Goal: Task Accomplishment & Management: Use online tool/utility

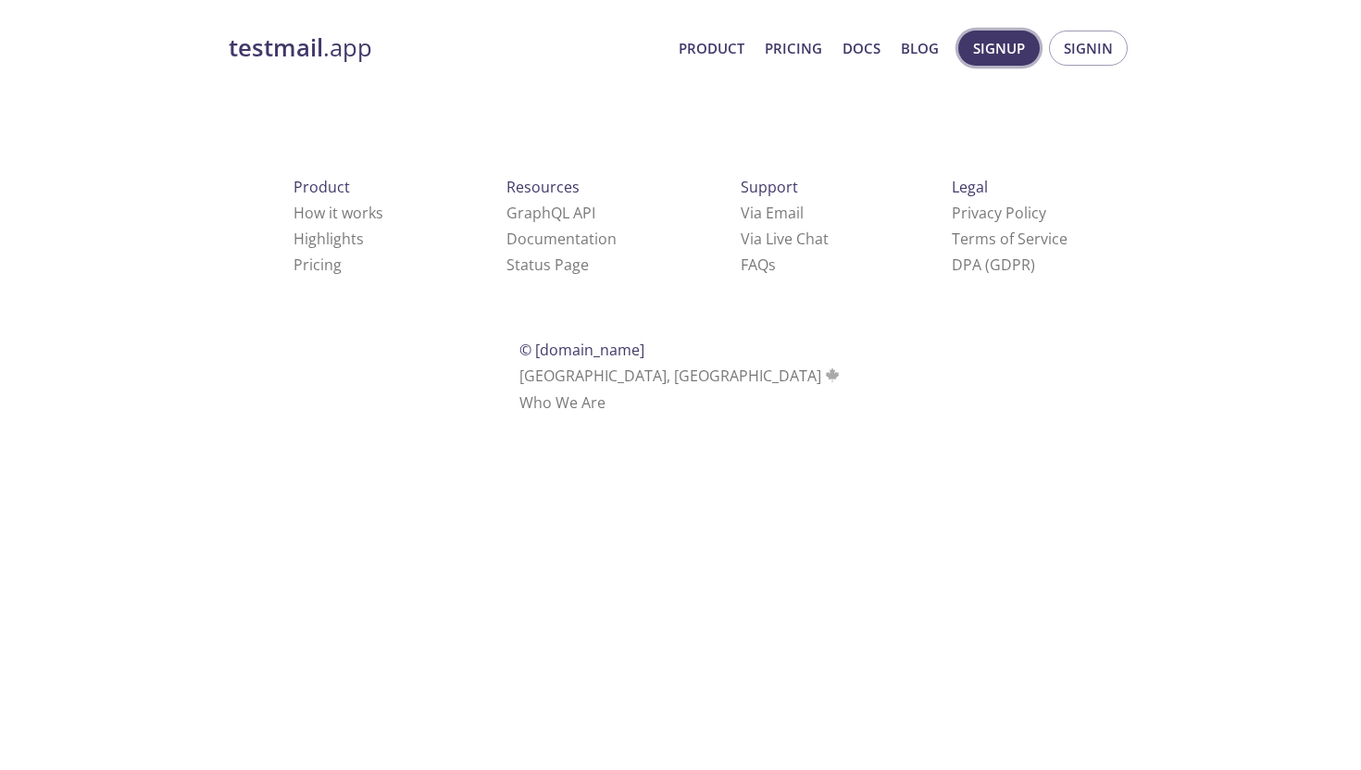
click at [996, 57] on span "Signup" at bounding box center [999, 48] width 52 height 24
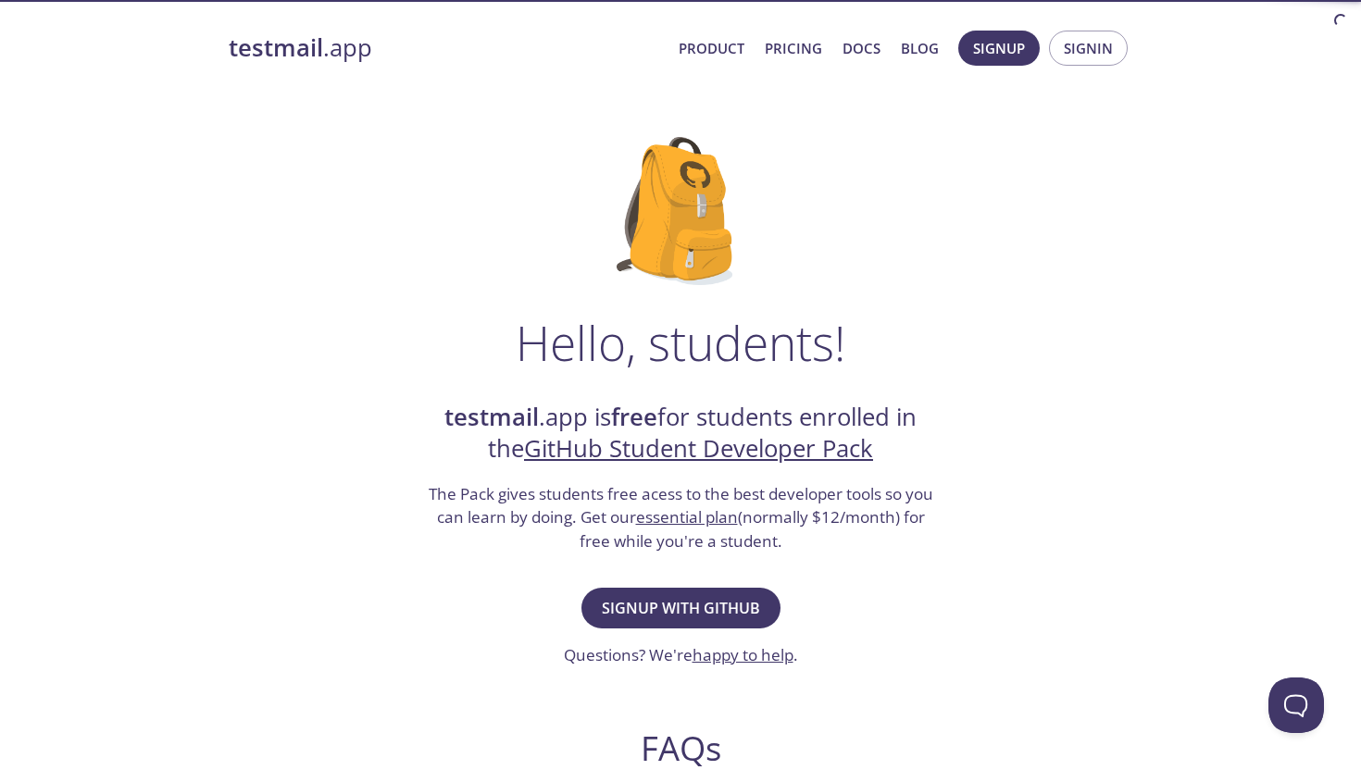
click at [820, 294] on div "Hello, students! testmail .app is free for students enrolled in the GitHub Stud…" at bounding box center [680, 672] width 903 height 1130
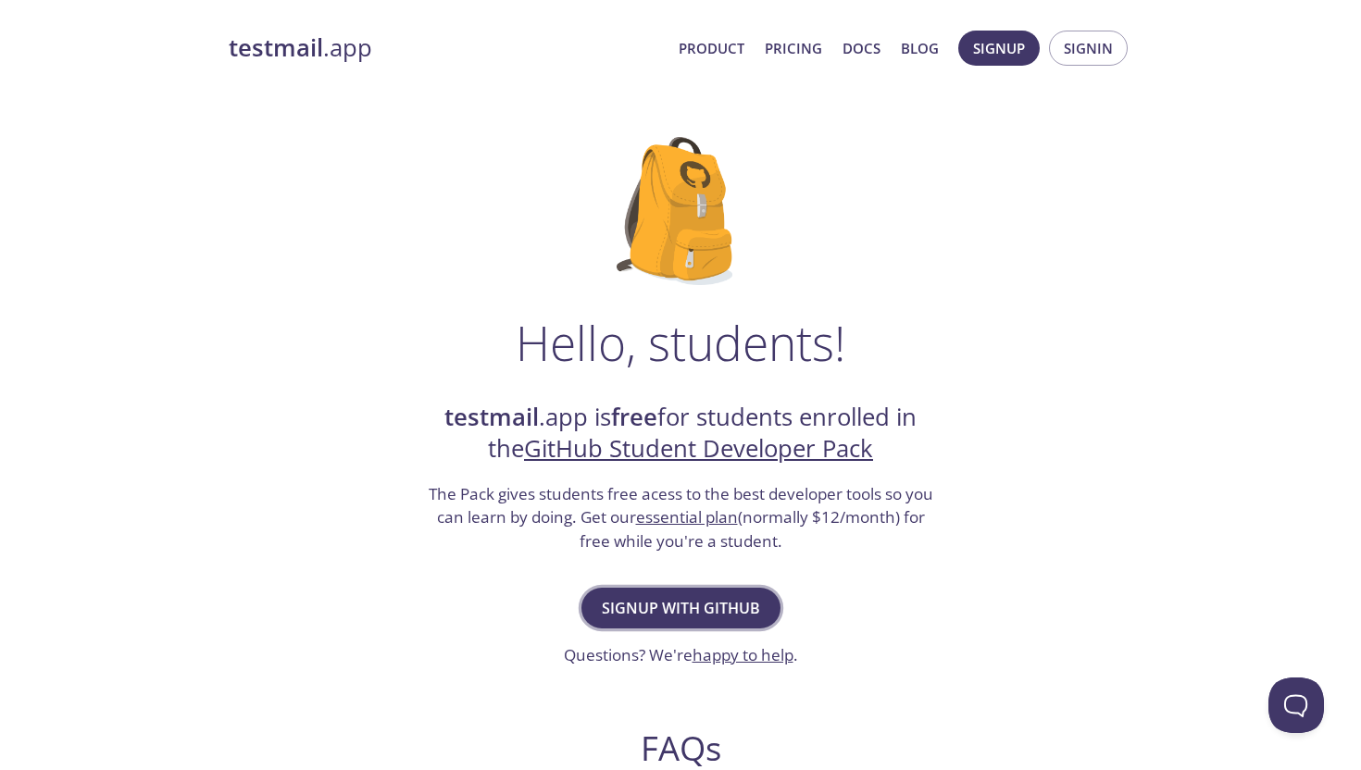
click at [707, 605] on span "Signup with GitHub" at bounding box center [681, 608] width 158 height 26
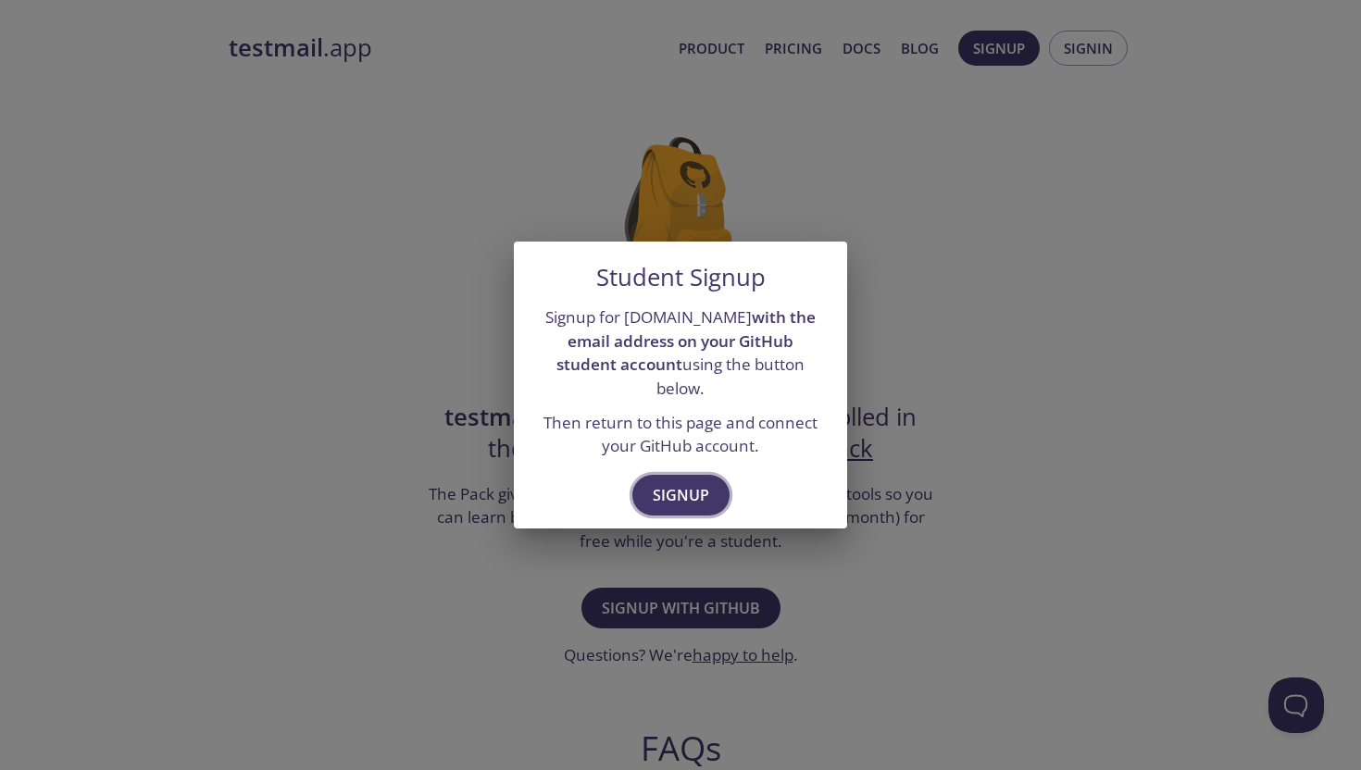
click at [720, 490] on button "Signup" at bounding box center [680, 495] width 97 height 41
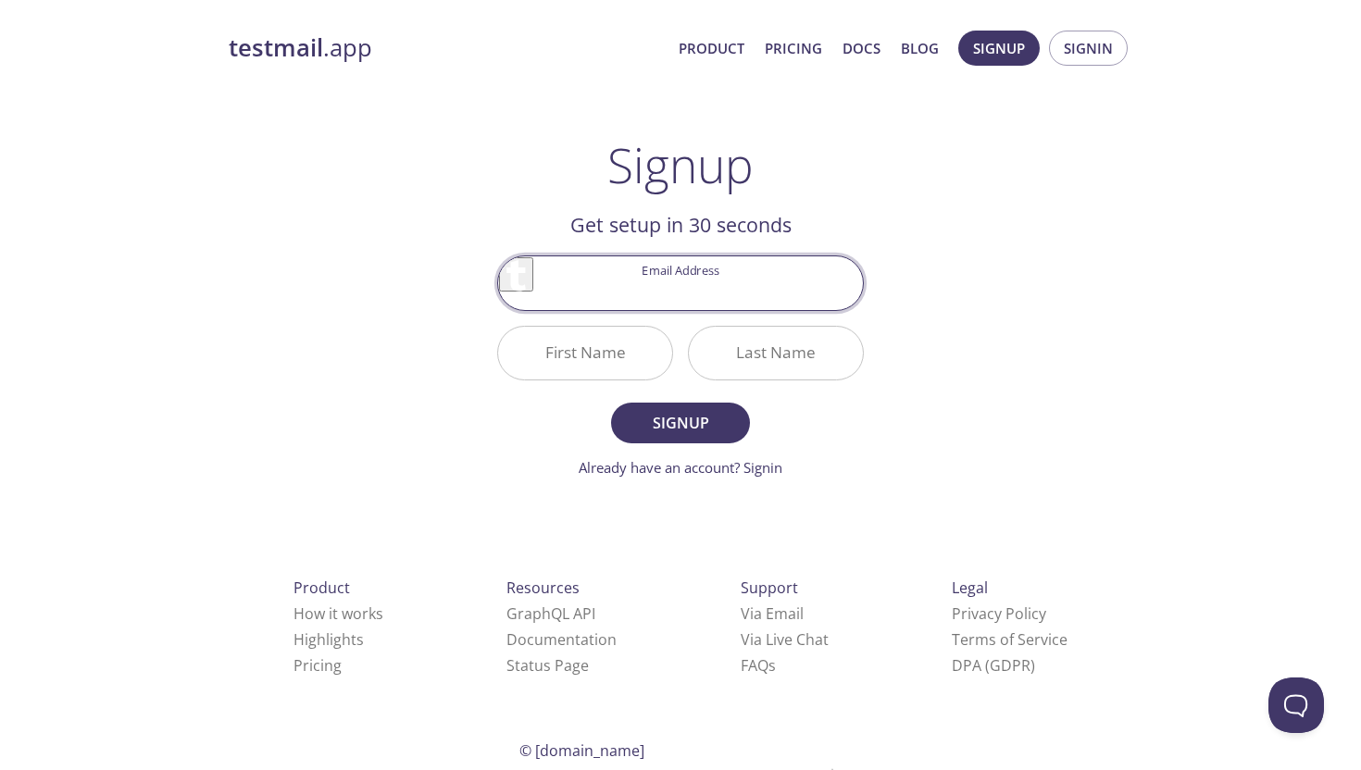
click at [697, 288] on input "Email Address" at bounding box center [680, 282] width 365 height 53
type input "[EMAIL_ADDRESS][DOMAIN_NAME]"
click at [640, 360] on input "First Name" at bounding box center [585, 353] width 174 height 53
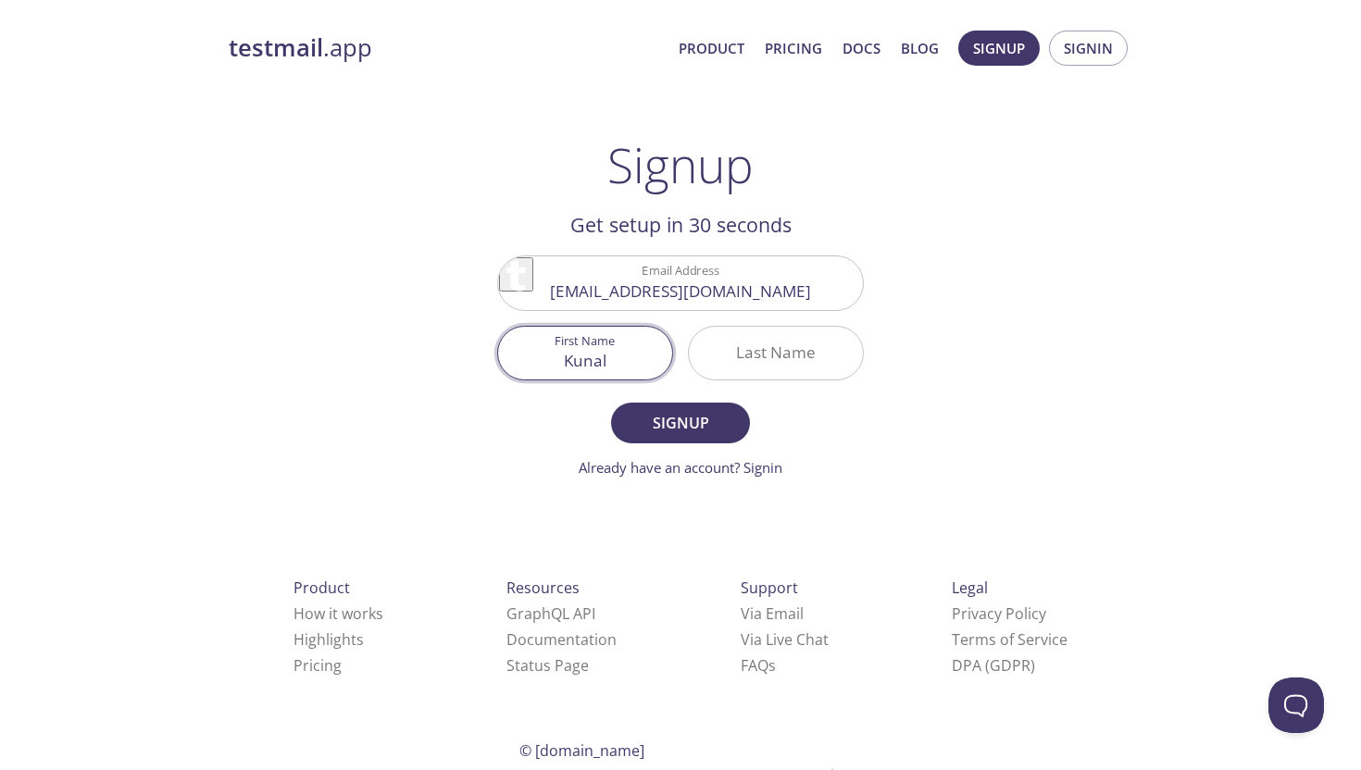
type input "Kunal"
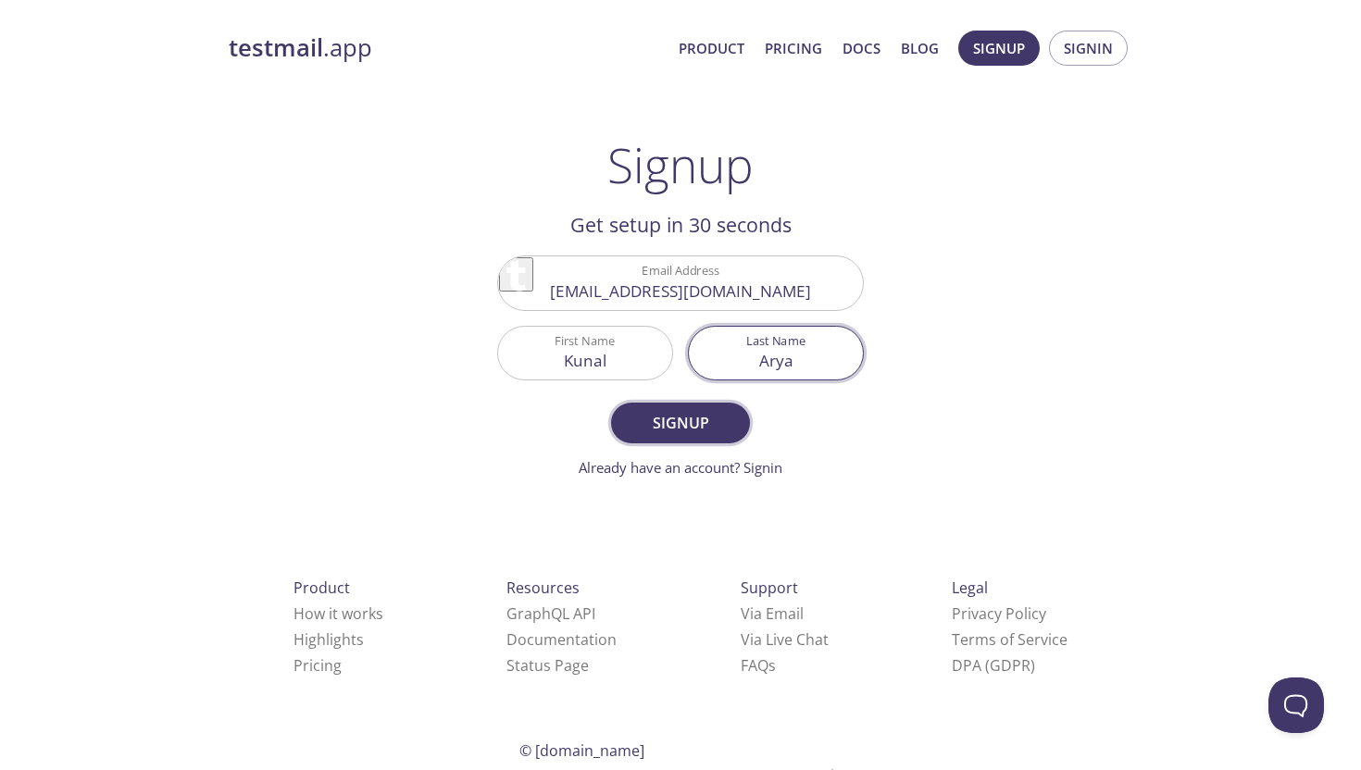
type input "Arya"
click at [655, 429] on span "Signup" at bounding box center [680, 423] width 98 height 26
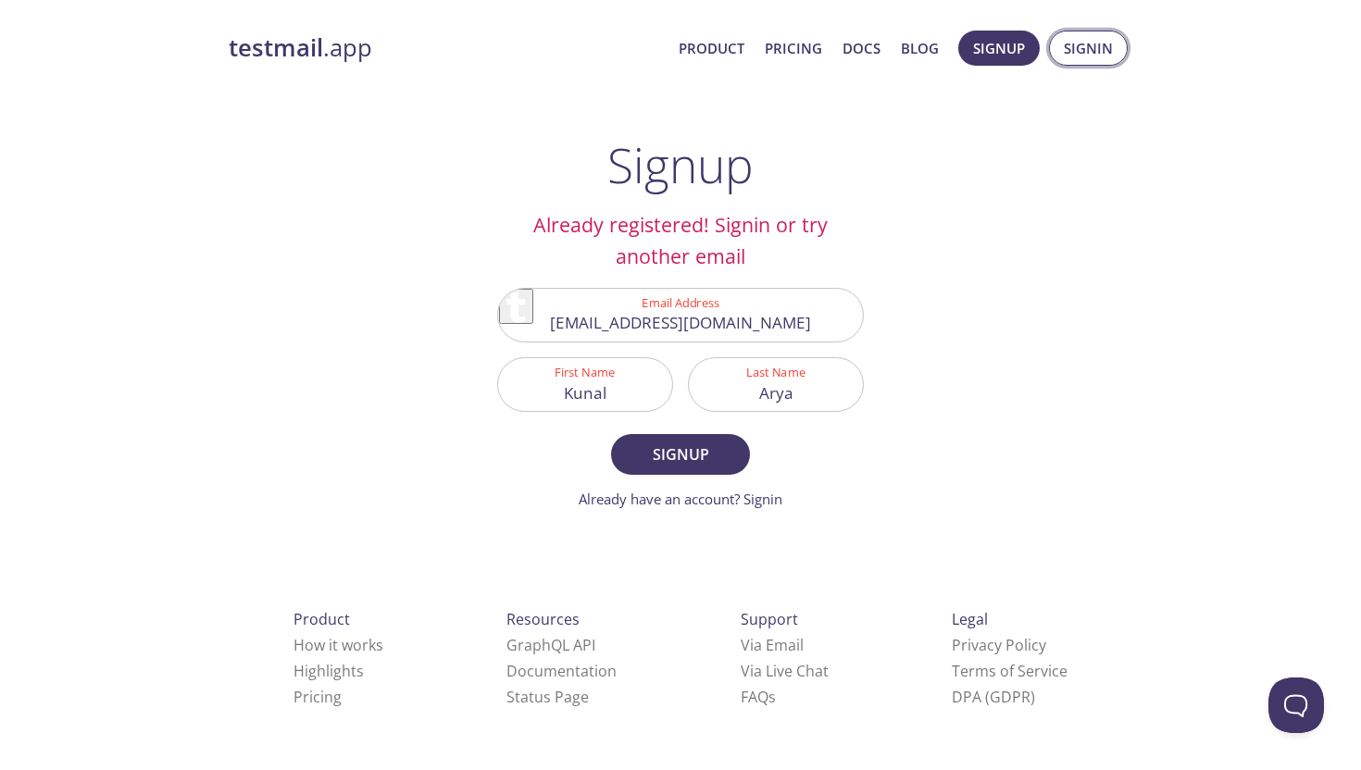
click at [1091, 46] on span "Signin" at bounding box center [1088, 48] width 49 height 24
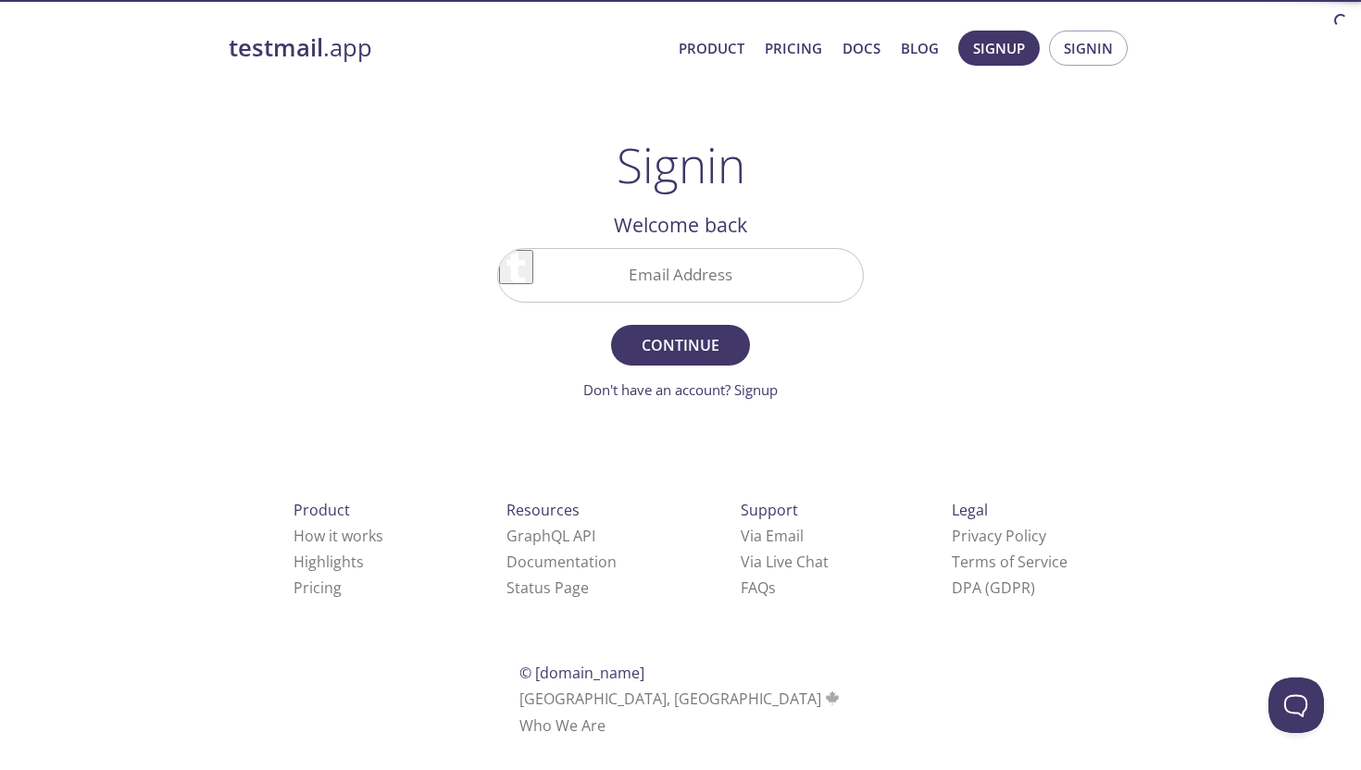
click at [657, 281] on input "Email Address" at bounding box center [680, 275] width 365 height 53
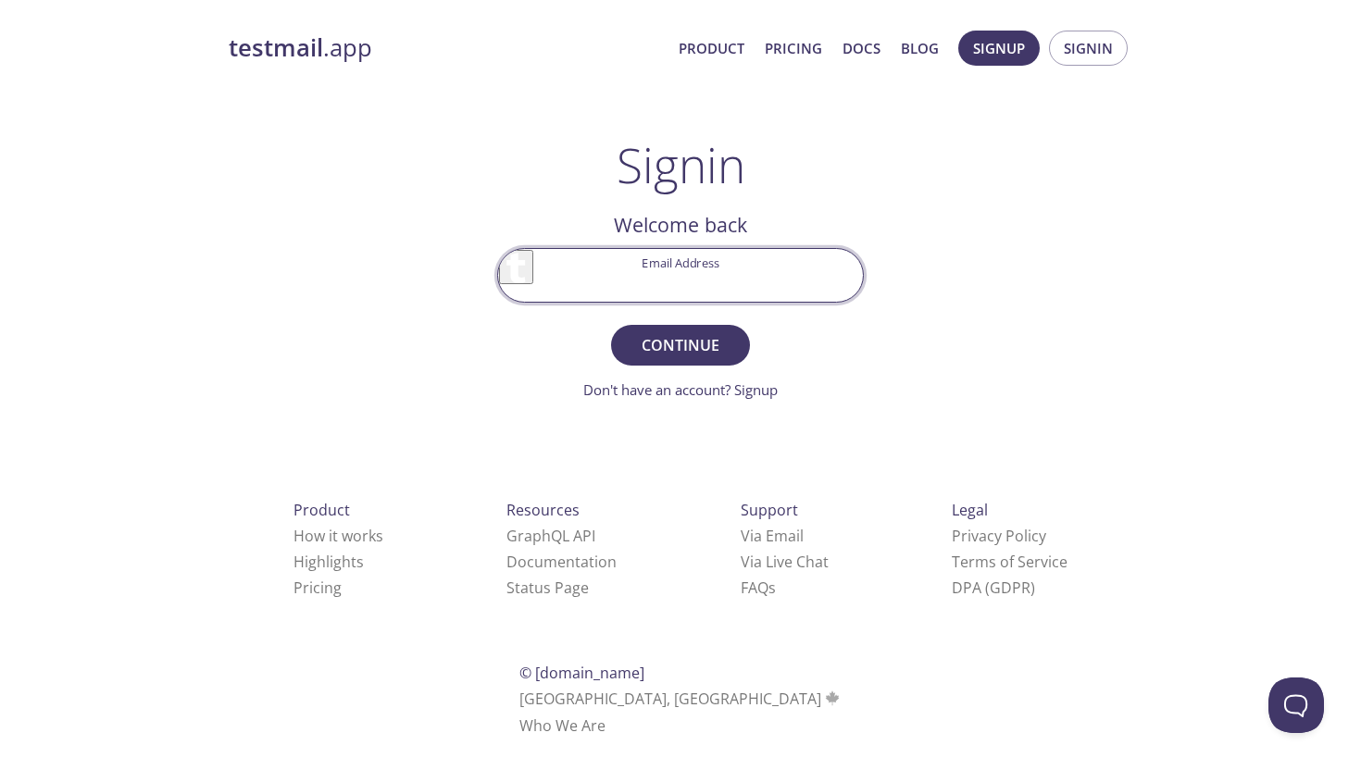
type input "[EMAIL_ADDRESS][DOMAIN_NAME]"
click at [693, 334] on span "Continue" at bounding box center [680, 345] width 98 height 26
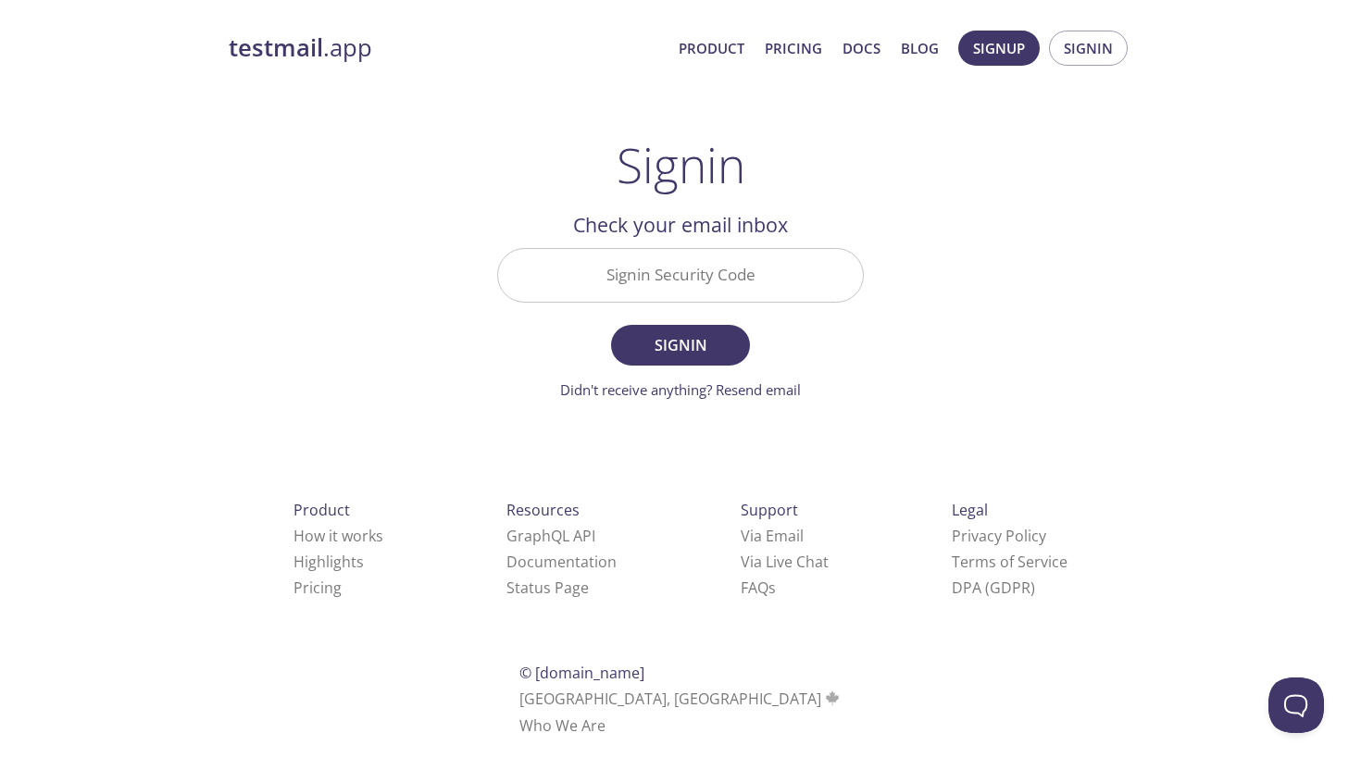
click at [691, 286] on input "Signin Security Code" at bounding box center [680, 275] width 365 height 53
paste input "QERVEAM"
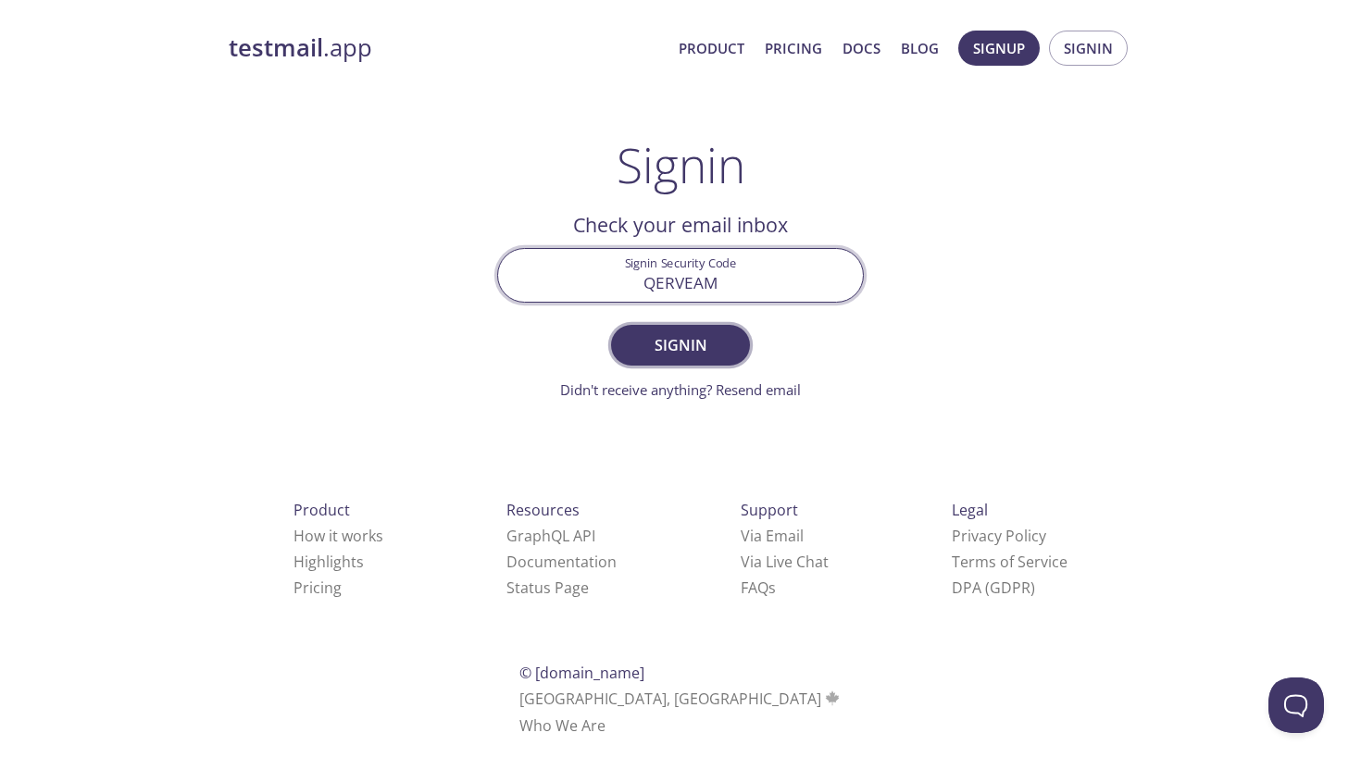
type input "QERVEAM"
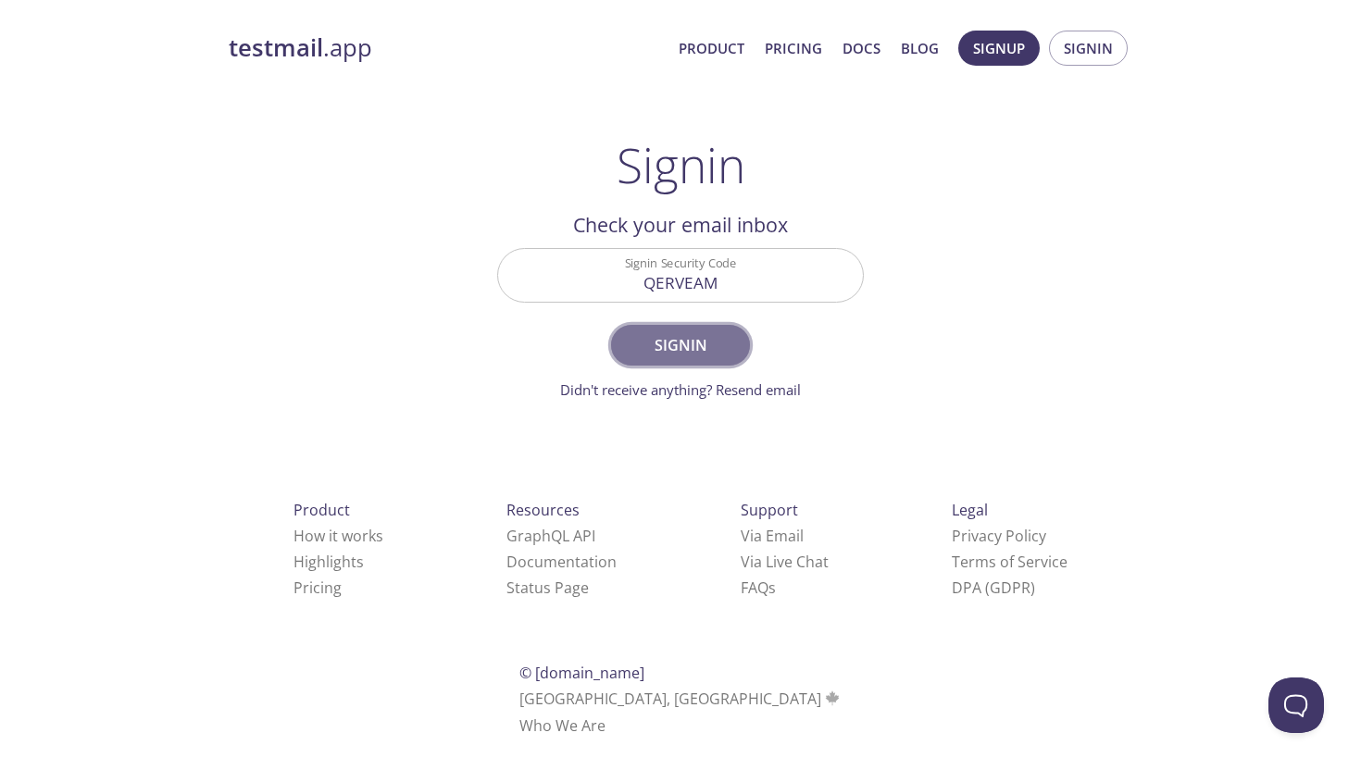
click at [726, 327] on button "Signin" at bounding box center [680, 345] width 139 height 41
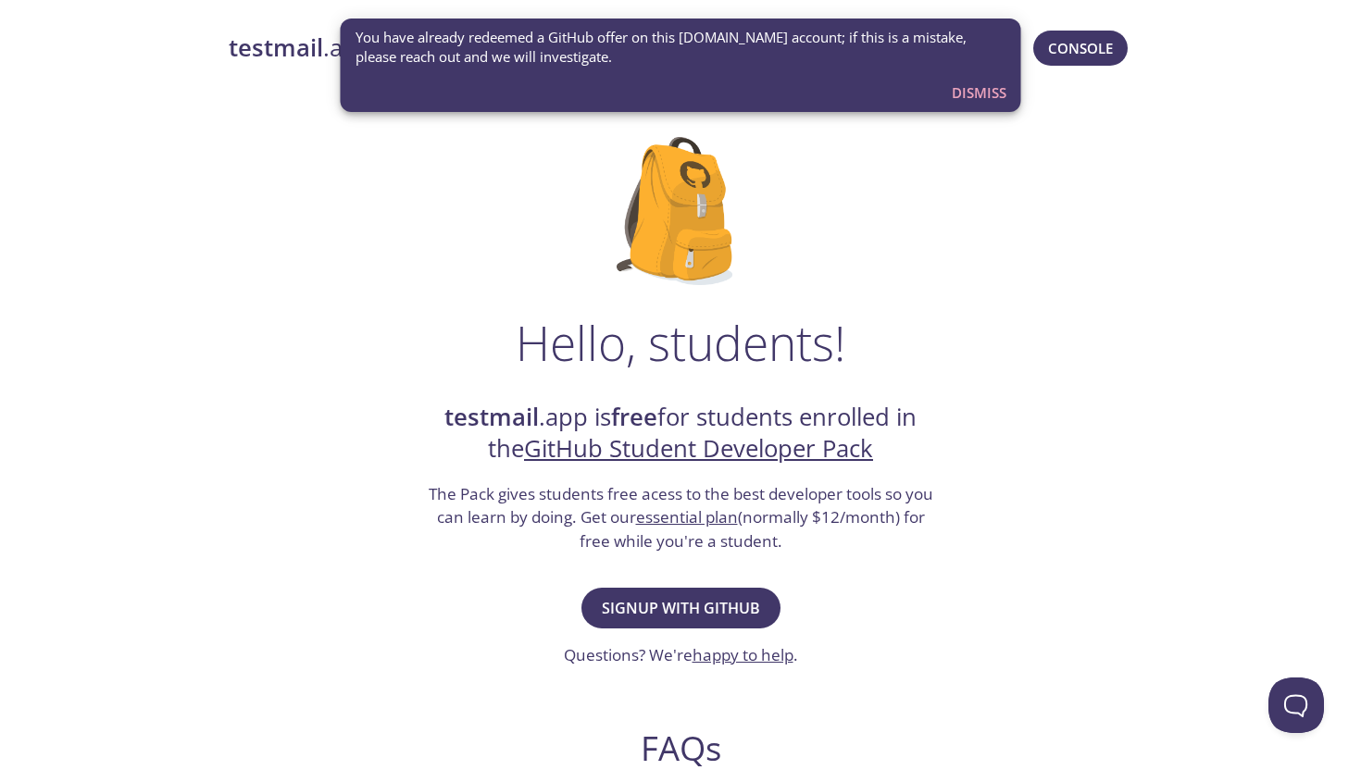
click at [984, 93] on span "Dismiss" at bounding box center [979, 93] width 55 height 24
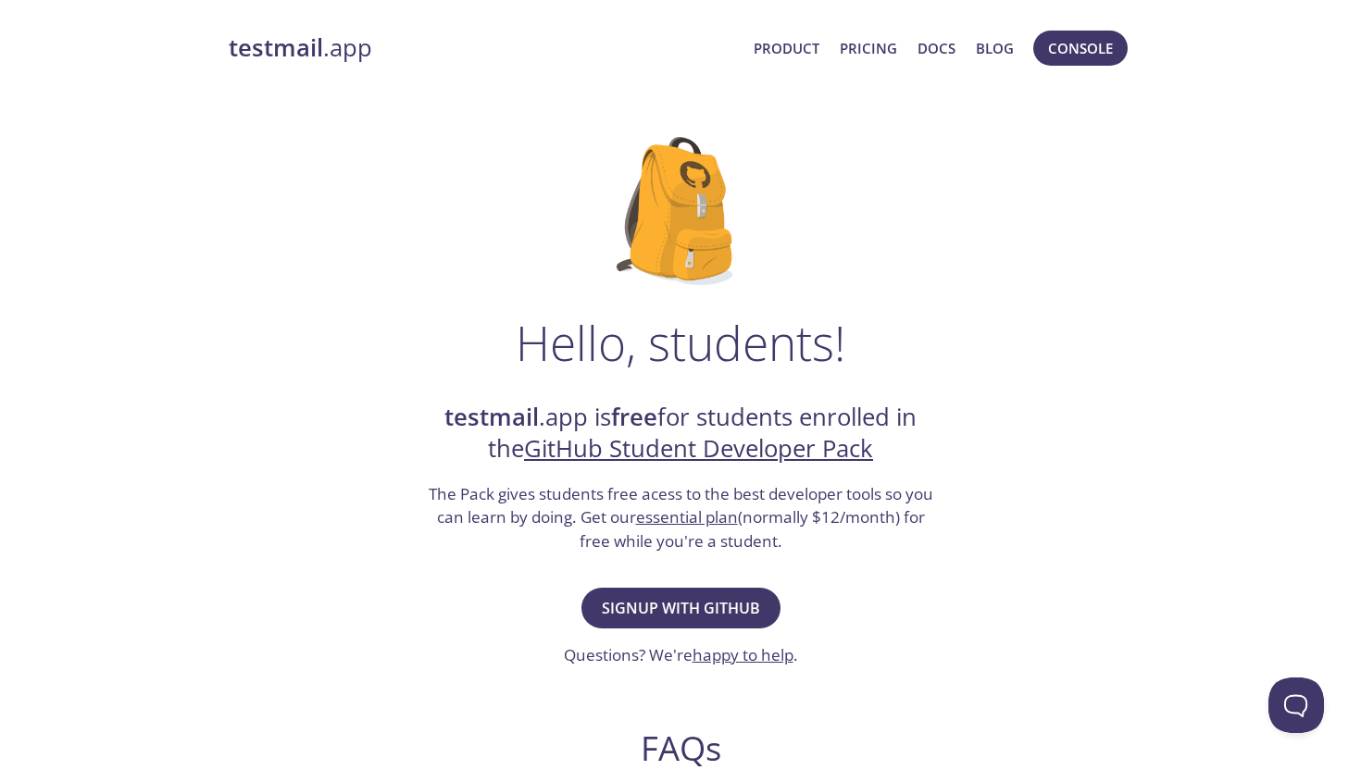
click at [677, 586] on div "Signup with GitHub Questions? We're happy to help ." at bounding box center [681, 625] width 234 height 84
click at [676, 606] on span "Signup with GitHub" at bounding box center [681, 608] width 158 height 26
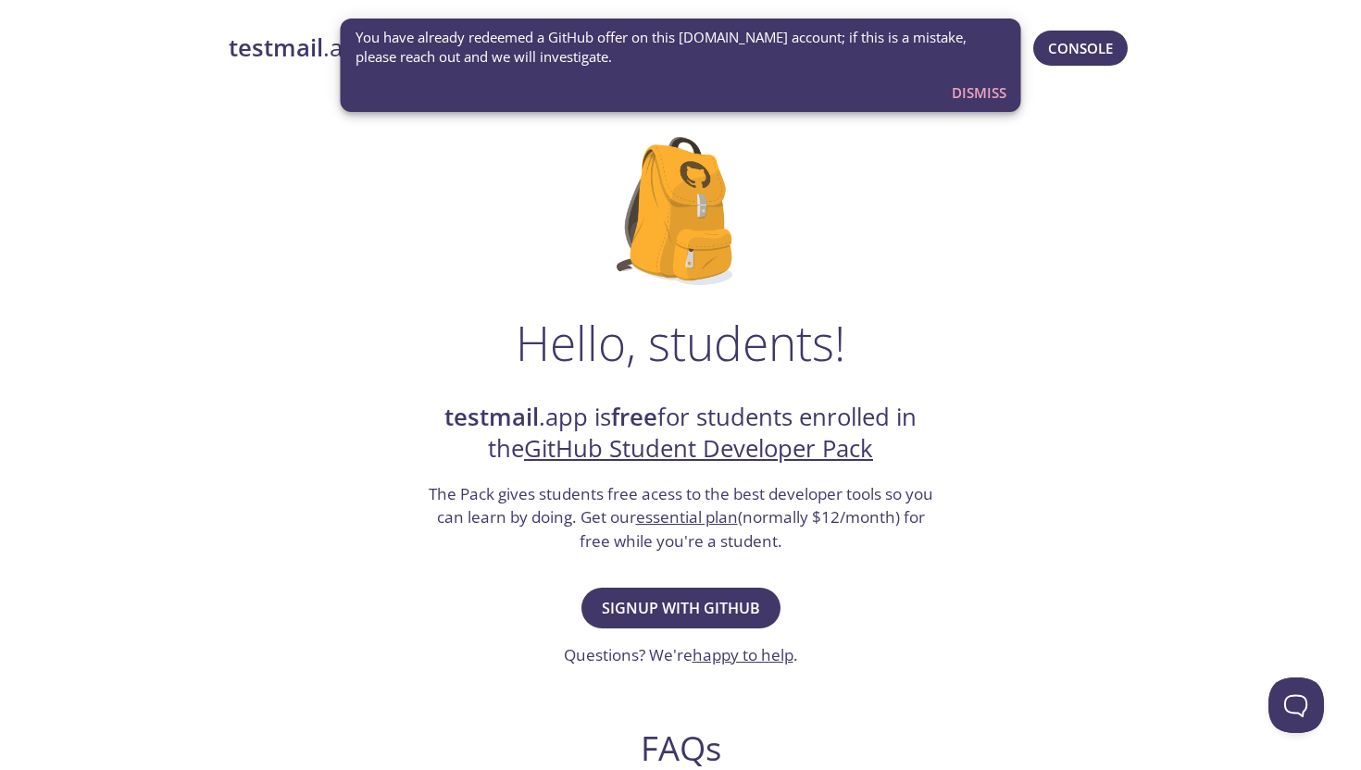
click at [993, 89] on span "Dismiss" at bounding box center [979, 93] width 55 height 24
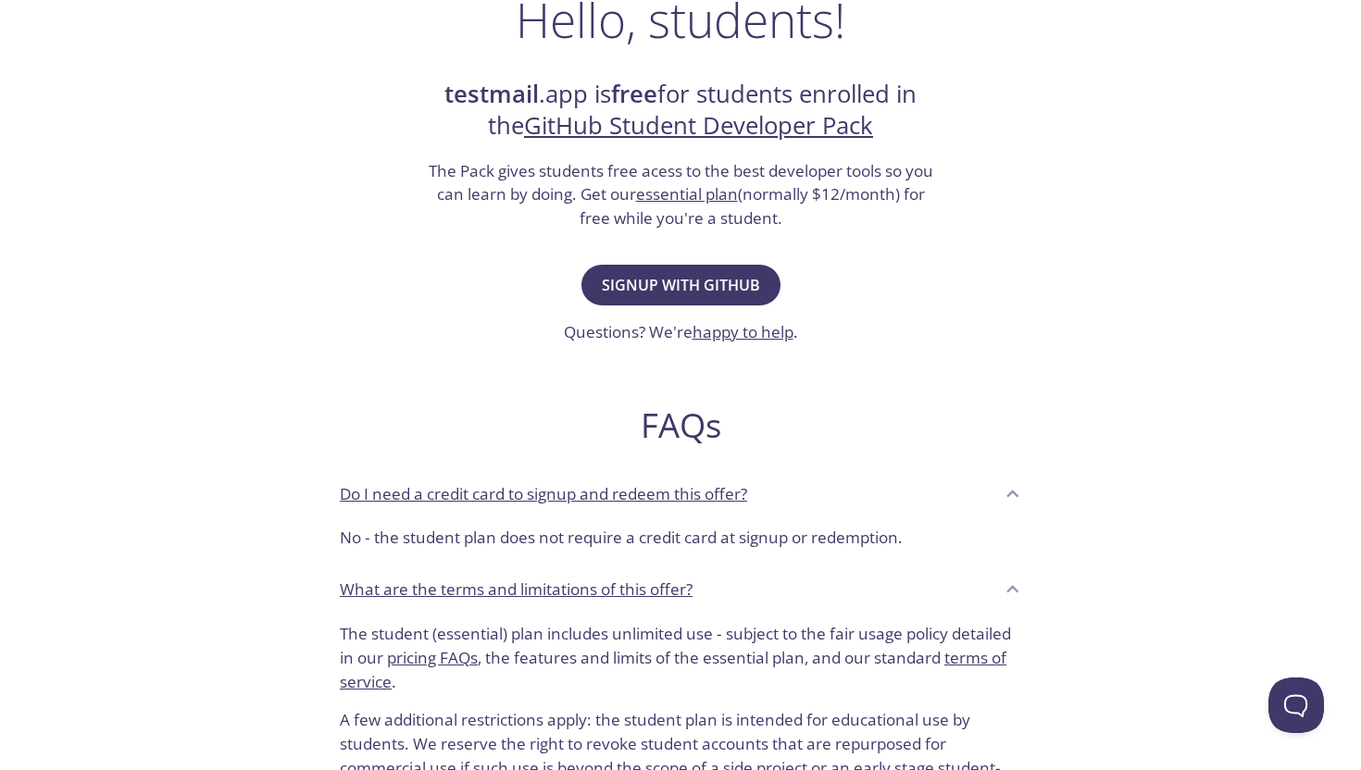
scroll to position [316, 0]
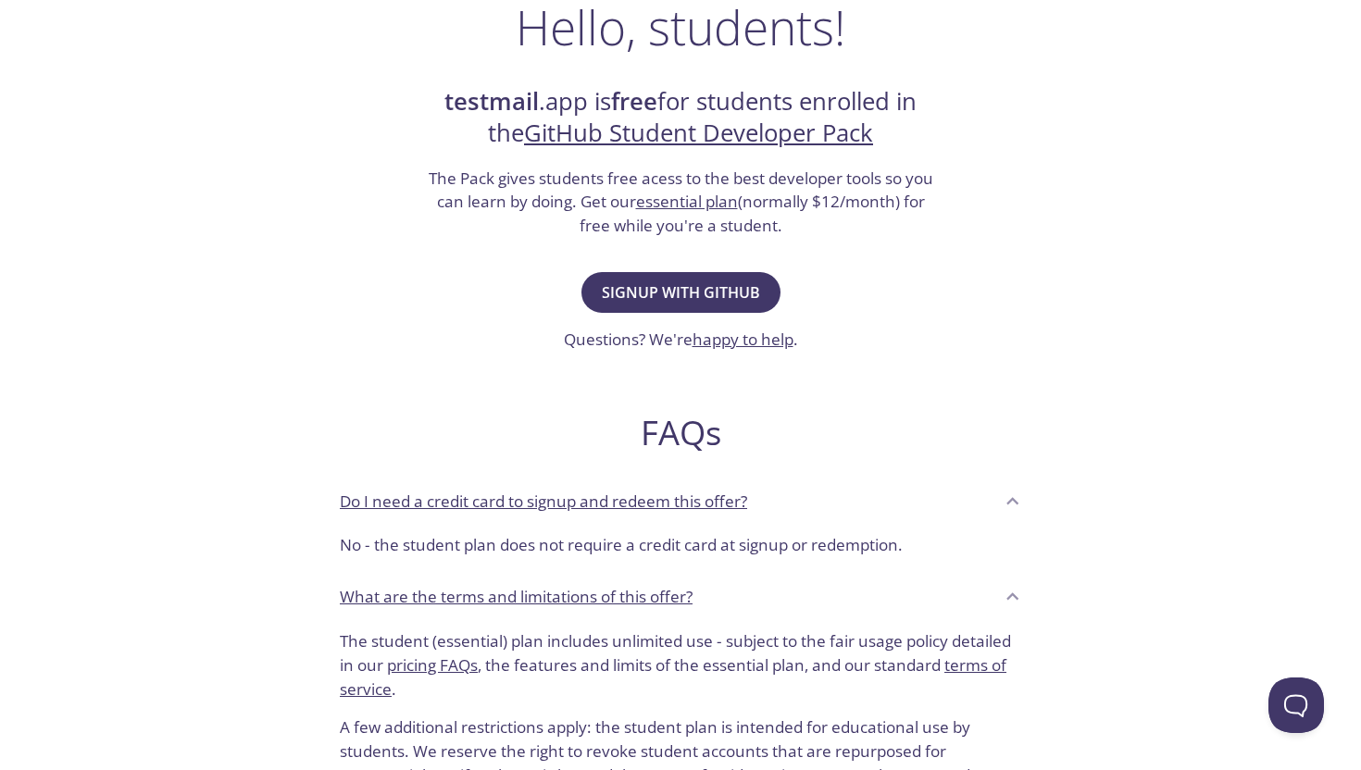
click at [703, 142] on link "GitHub Student Developer Pack" at bounding box center [698, 133] width 349 height 32
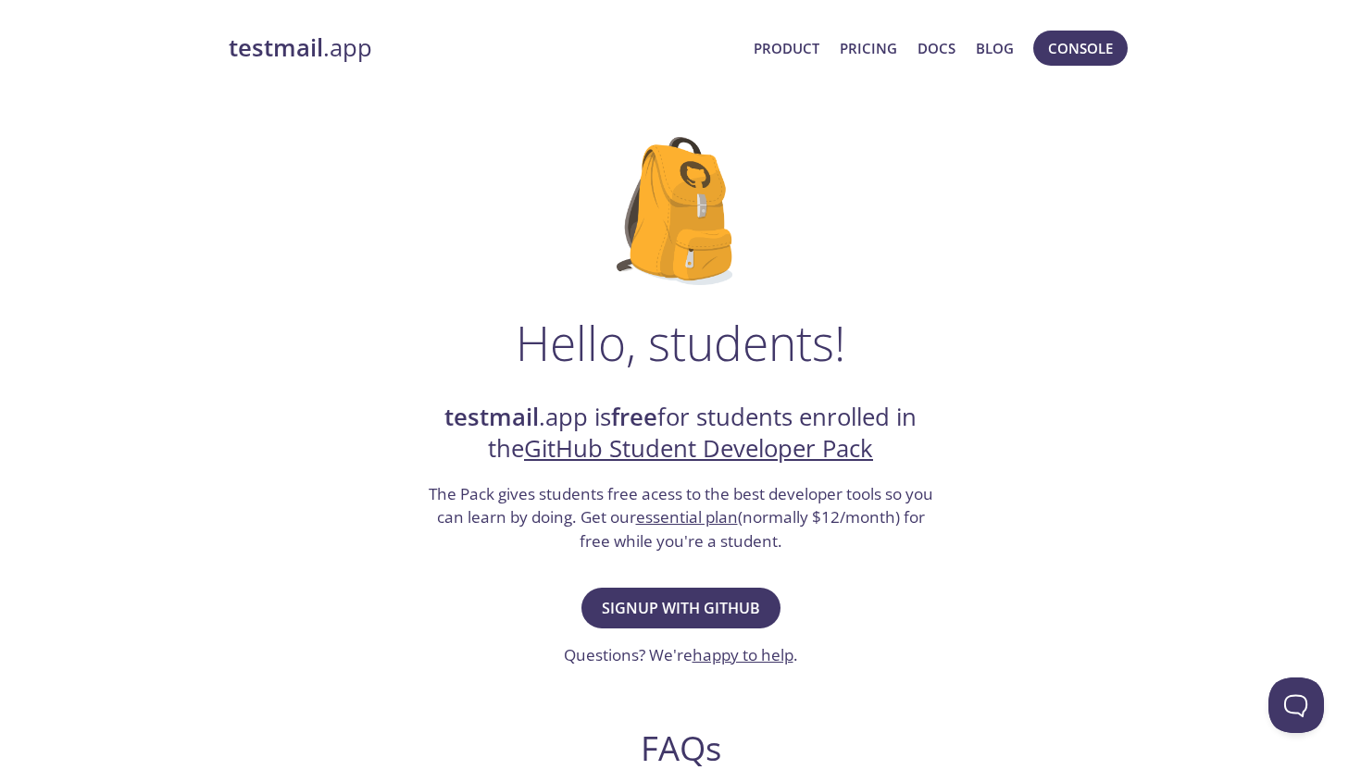
click at [312, 35] on strong "testmail" at bounding box center [276, 47] width 94 height 32
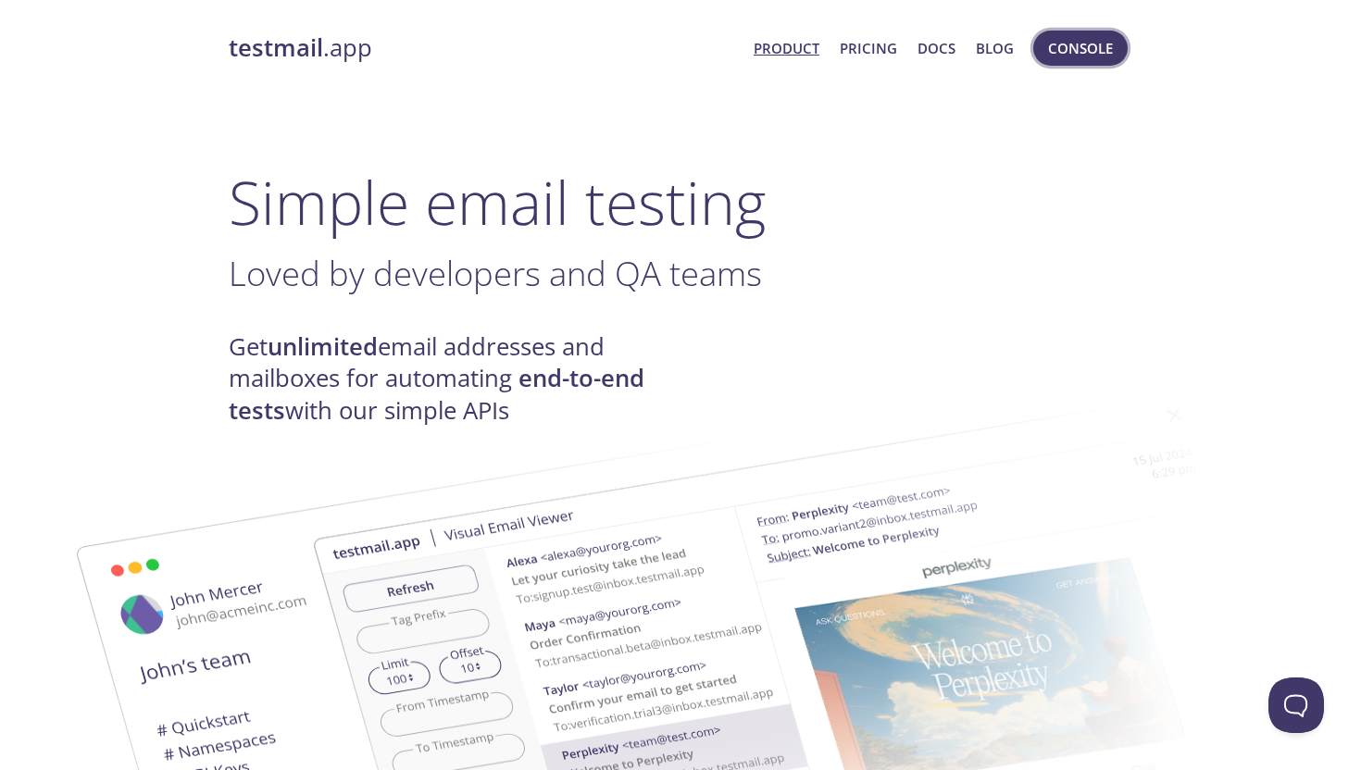
click at [1075, 46] on span "Console" at bounding box center [1080, 48] width 65 height 24
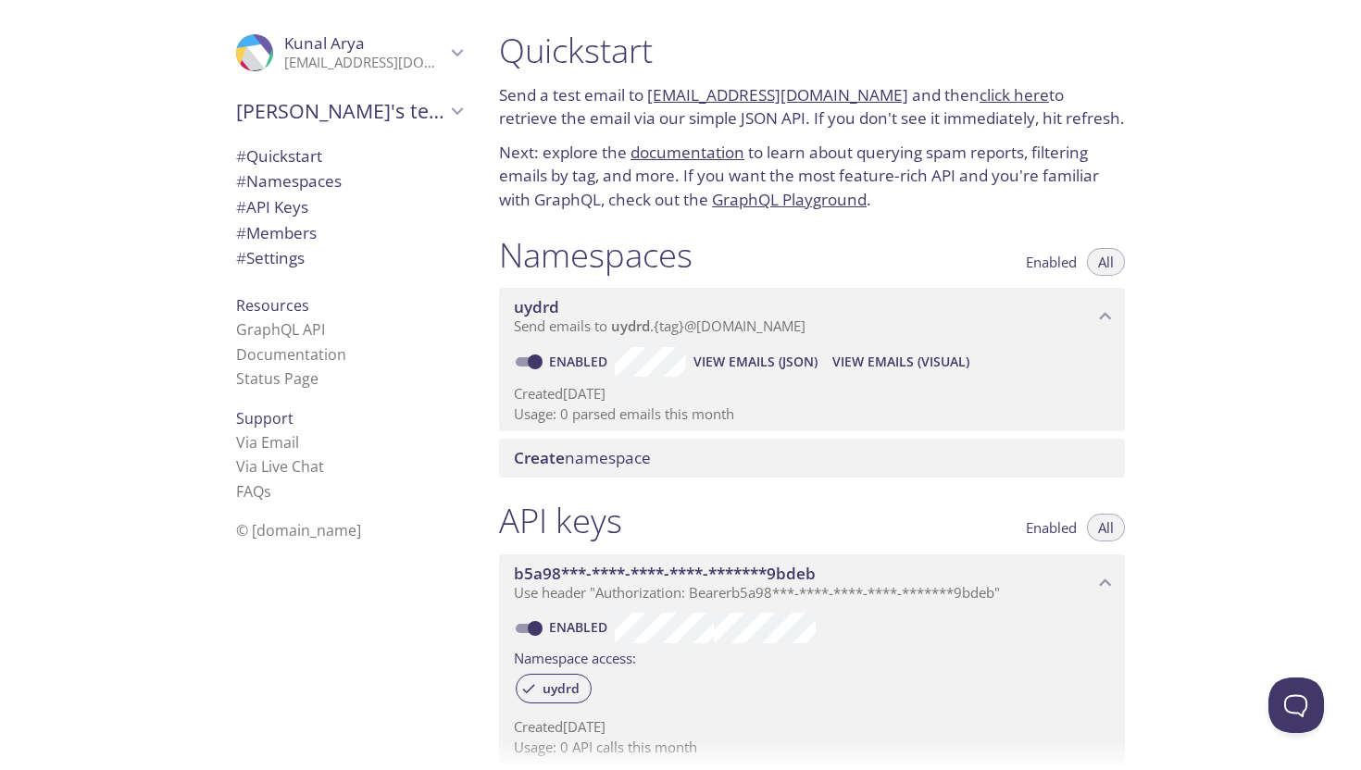
click at [683, 326] on span "Send emails to uydrd . {tag} @inbox.testmail.app" at bounding box center [660, 326] width 292 height 19
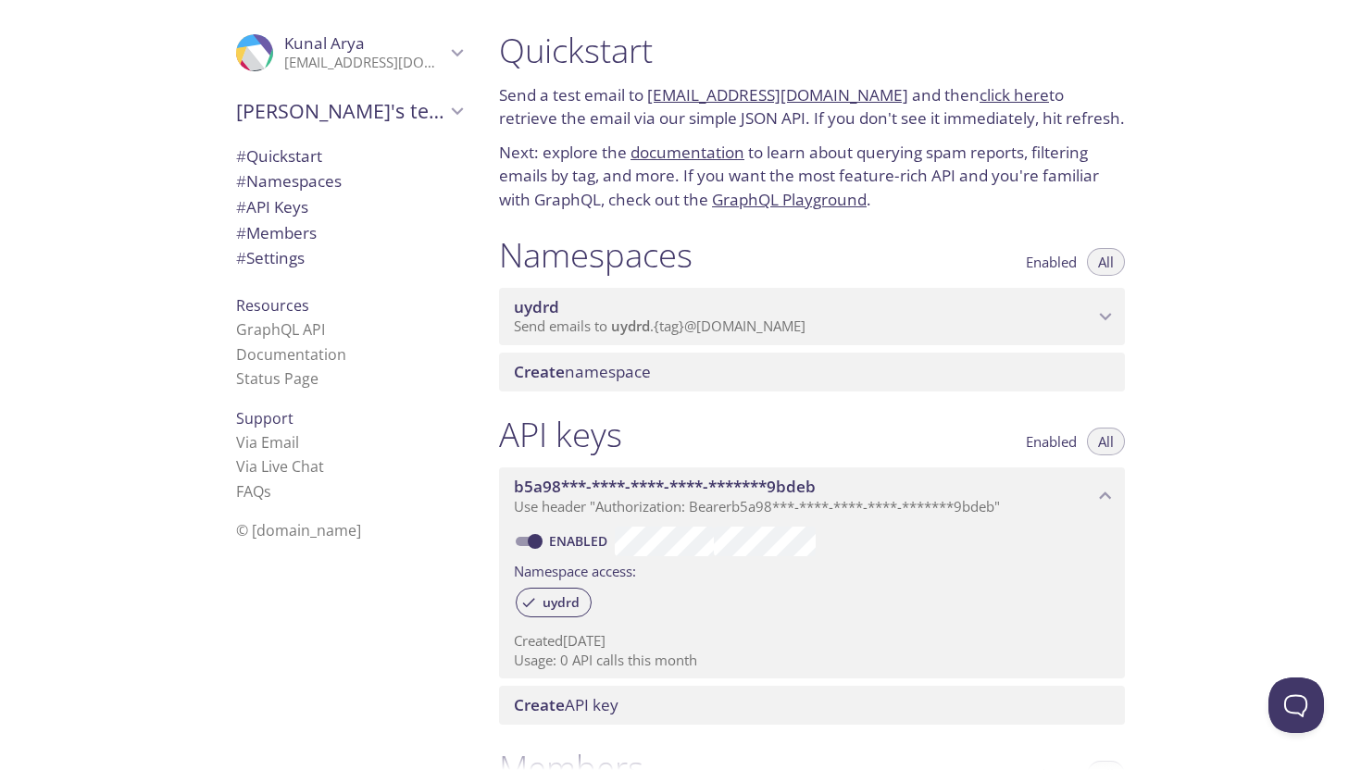
click at [690, 333] on span "Send emails to uydrd . {tag} @inbox.testmail.app" at bounding box center [660, 326] width 292 height 19
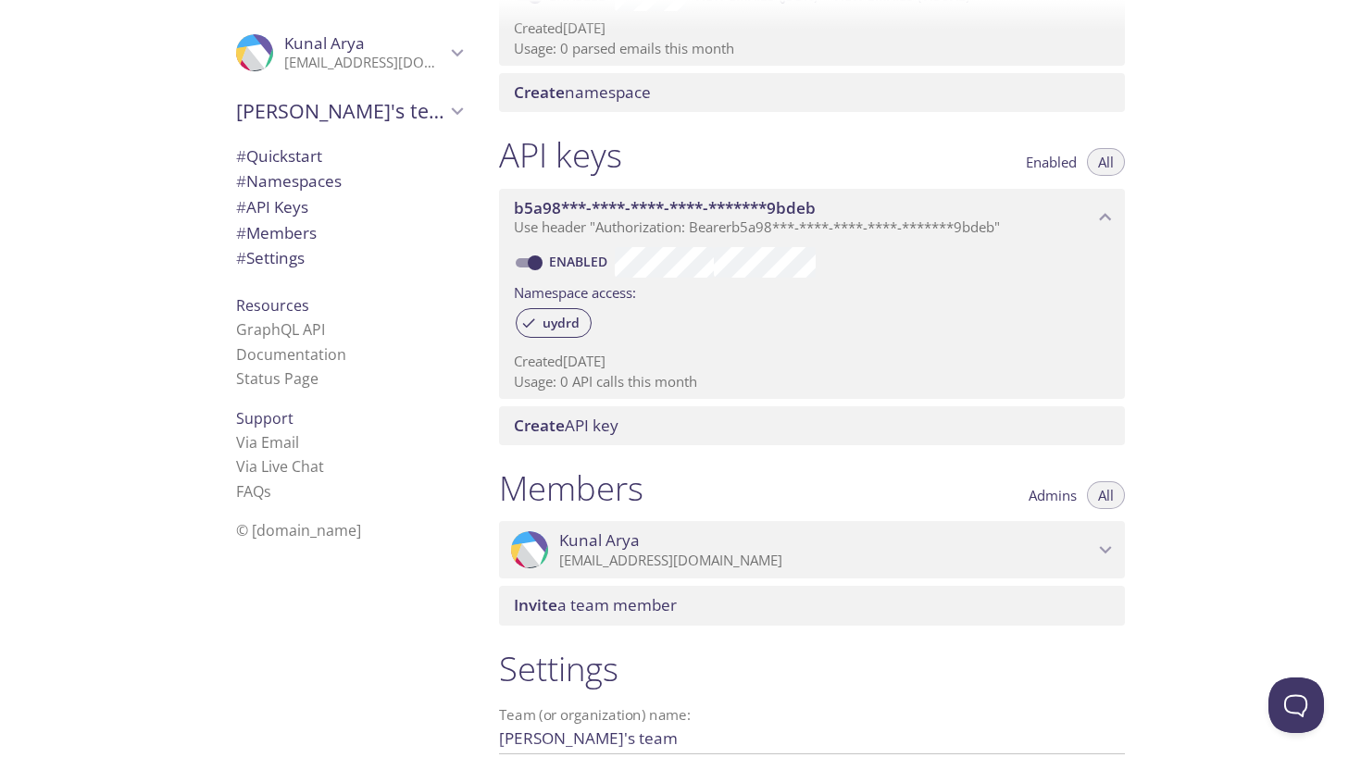
scroll to position [363, 0]
click at [706, 238] on span "Use header "Authorization: Bearer b5a98***-****-****-****-*******9bdeb "" at bounding box center [757, 229] width 486 height 19
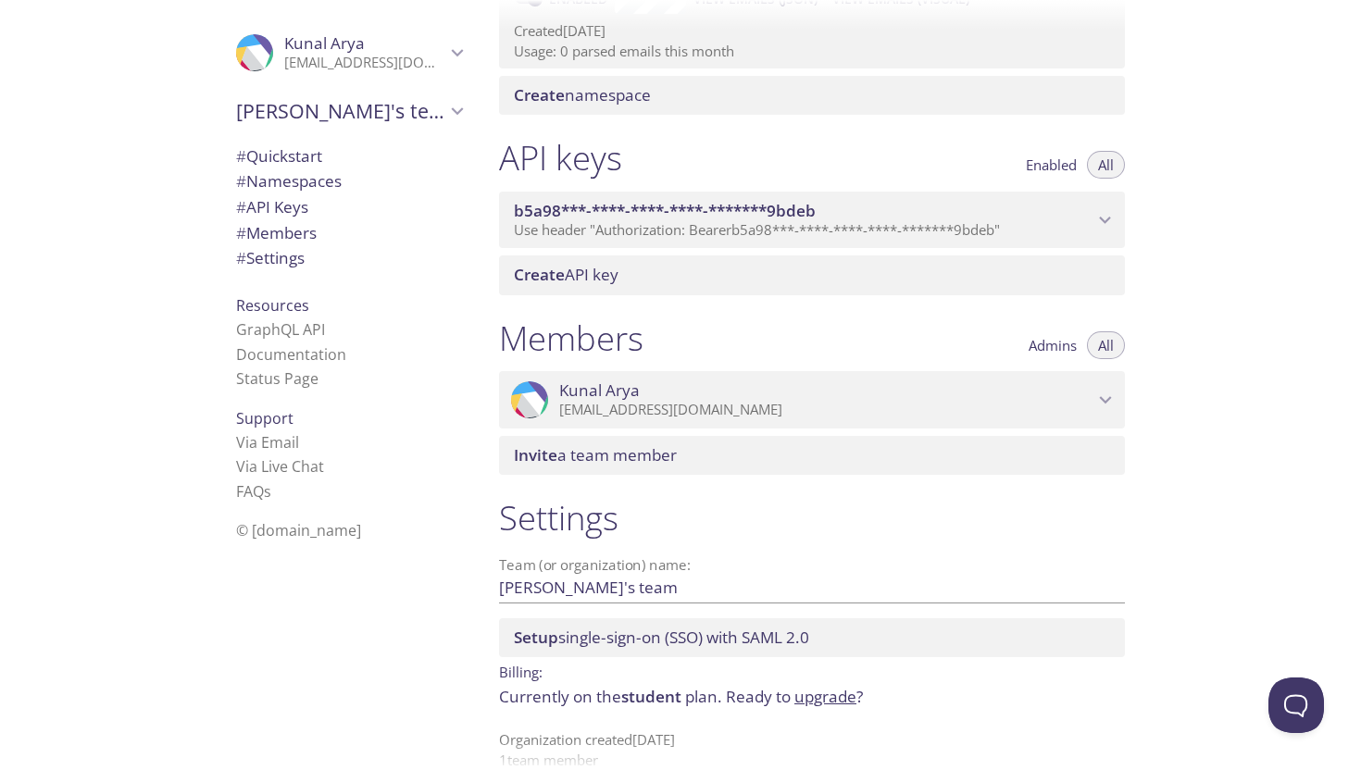
click at [706, 238] on span "Use header "Authorization: Bearer b5a98***-****-****-****-*******9bdeb "" at bounding box center [757, 229] width 486 height 19
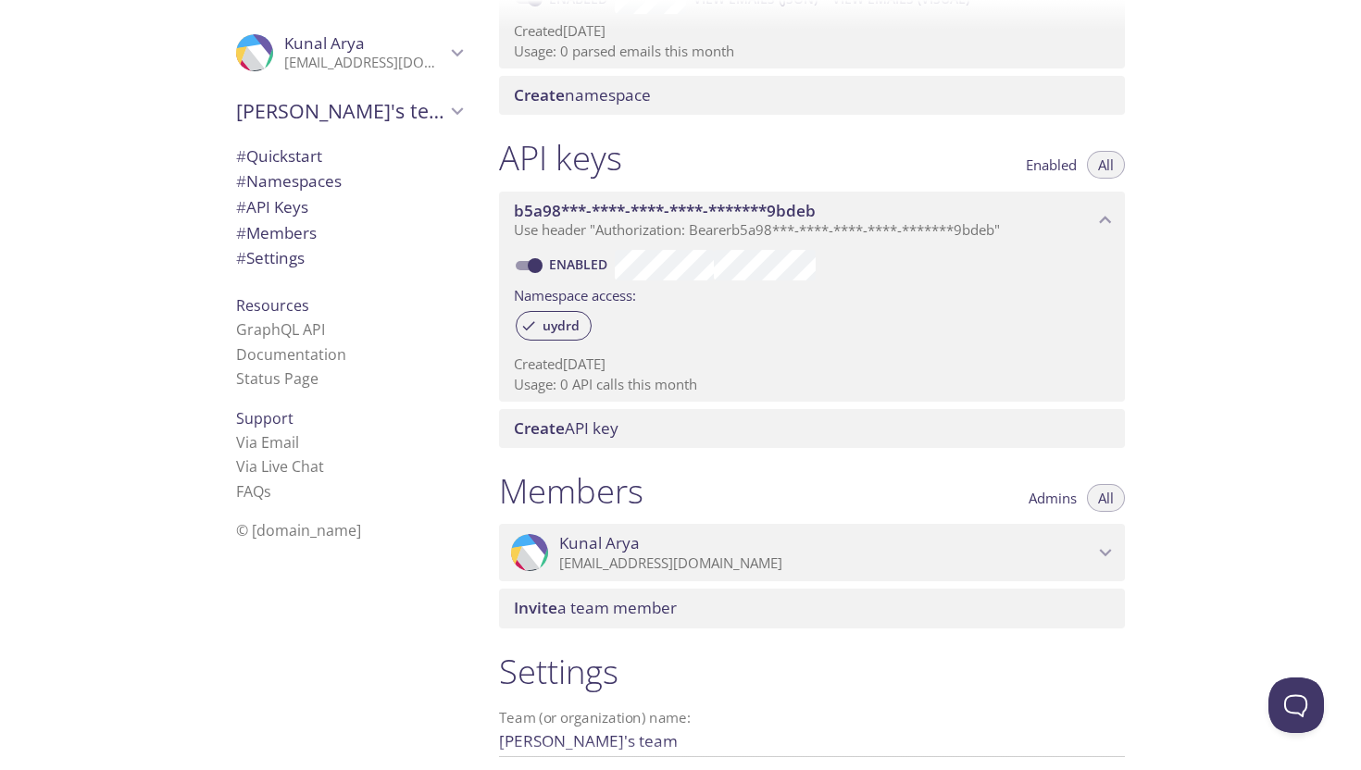
click at [295, 165] on span "# Quickstart" at bounding box center [279, 155] width 86 height 21
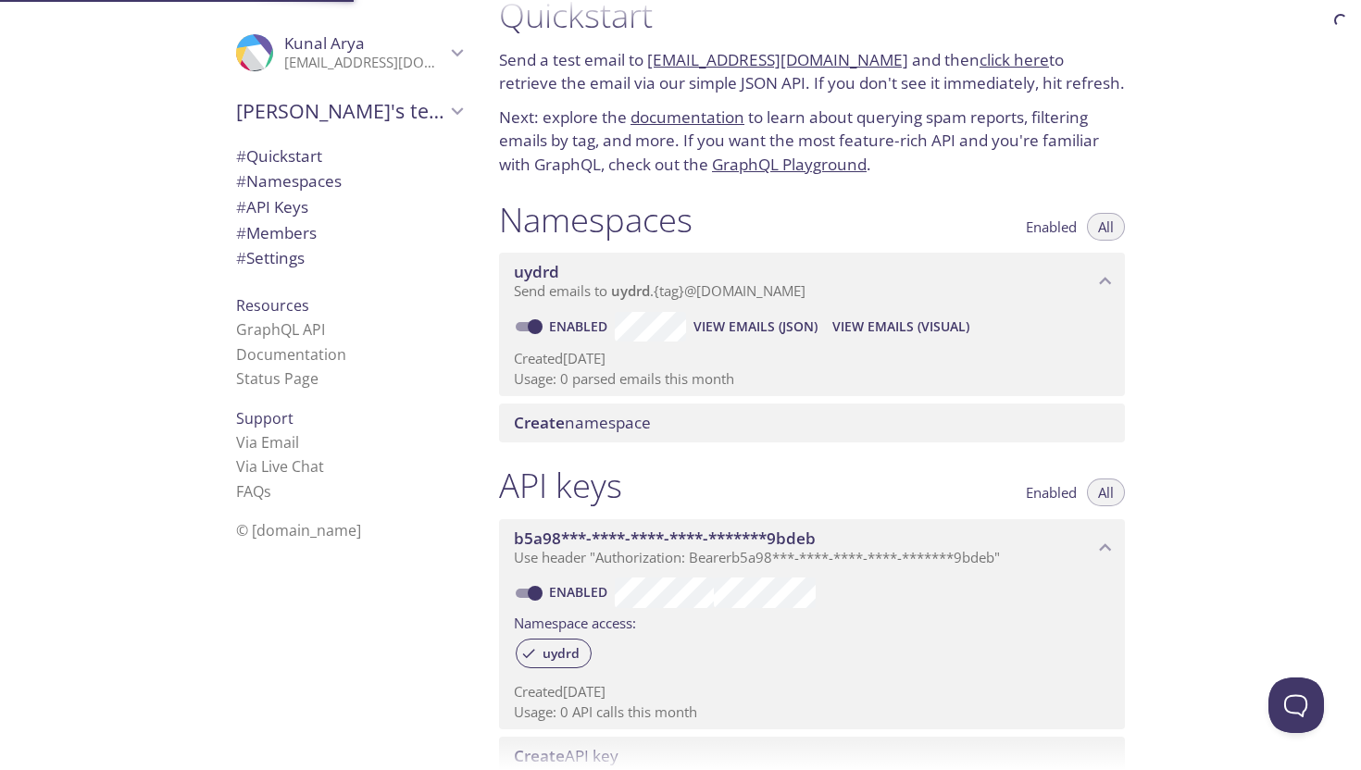
scroll to position [30, 0]
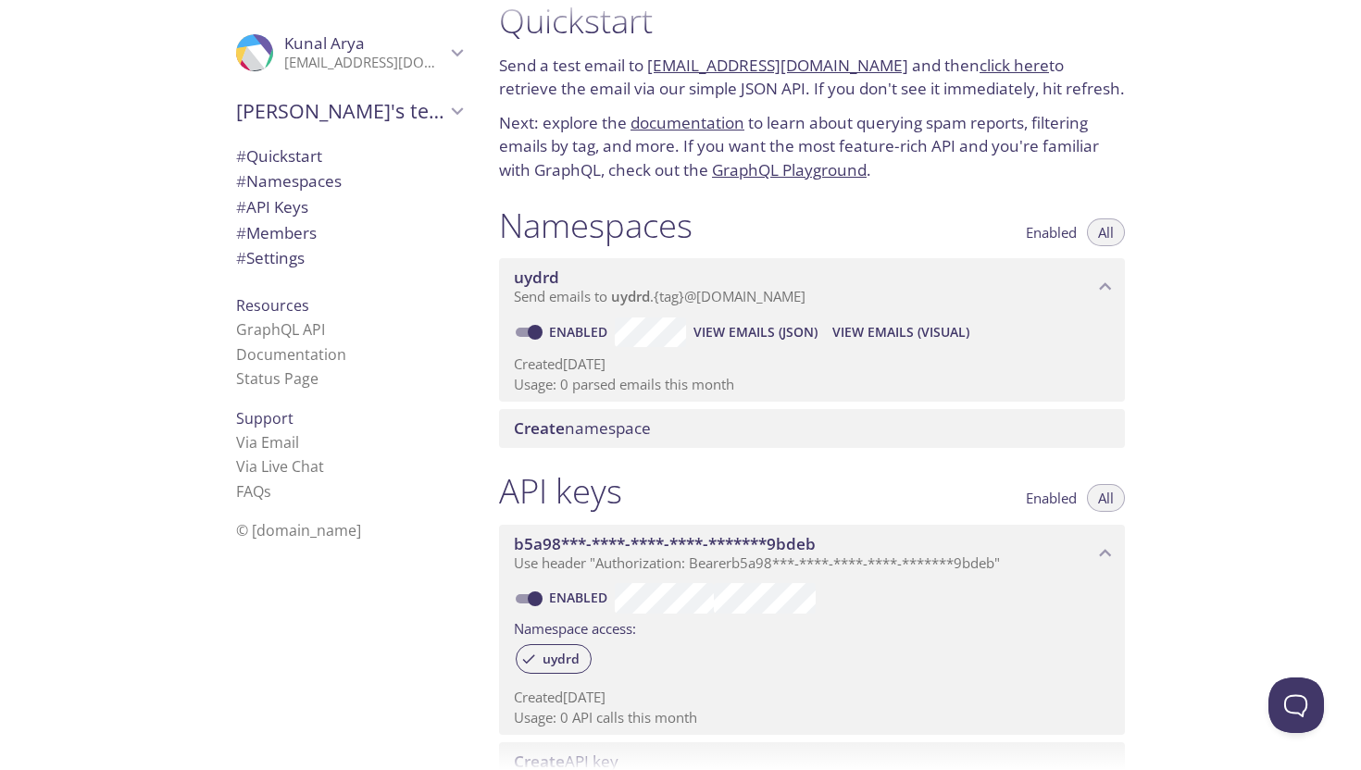
click at [704, 130] on link "documentation" at bounding box center [687, 122] width 114 height 21
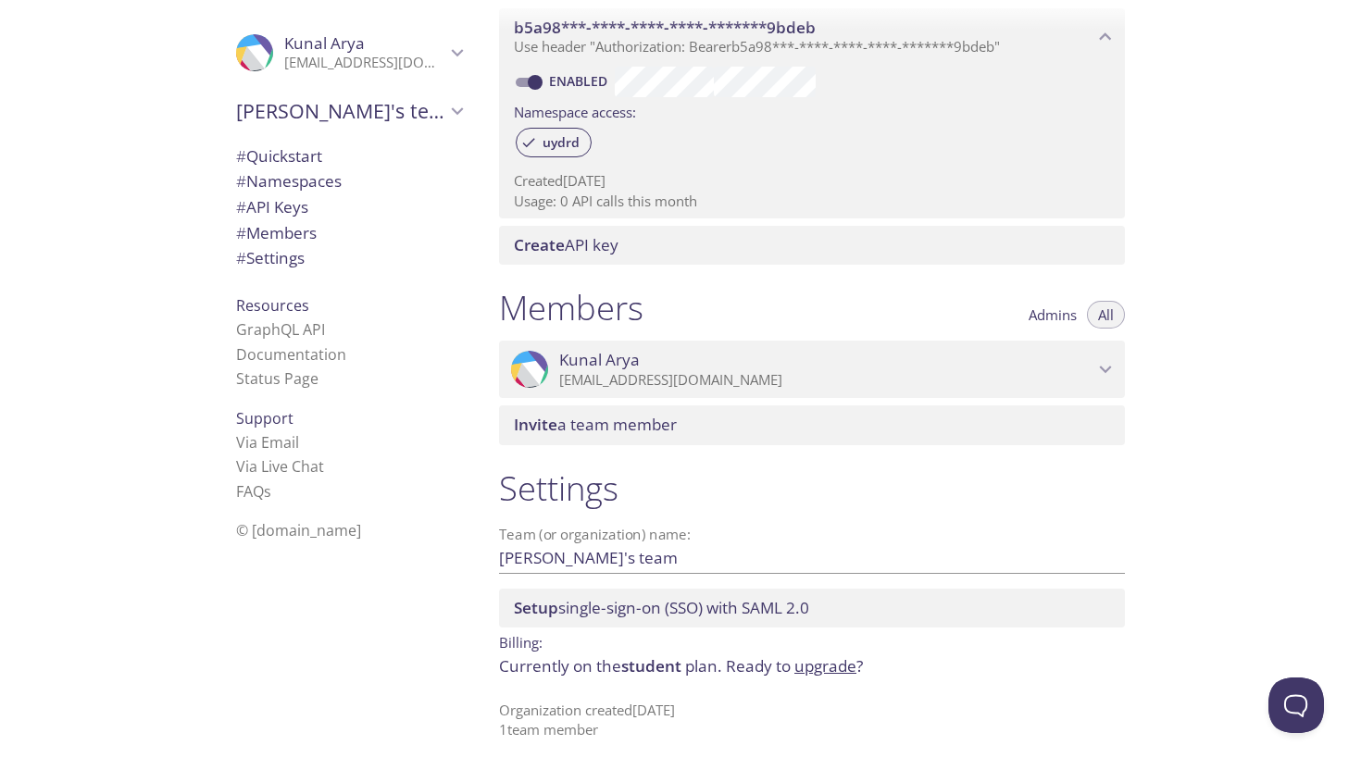
scroll to position [0, 0]
